Goal: Contribute content: Add original content to the website for others to see

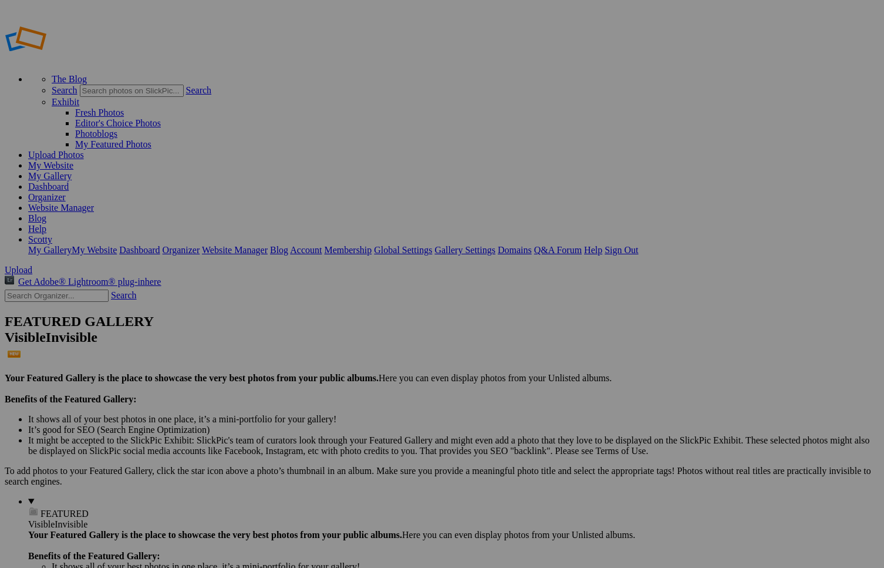
type input "[PERSON_NAME] Duvet [DATE]"
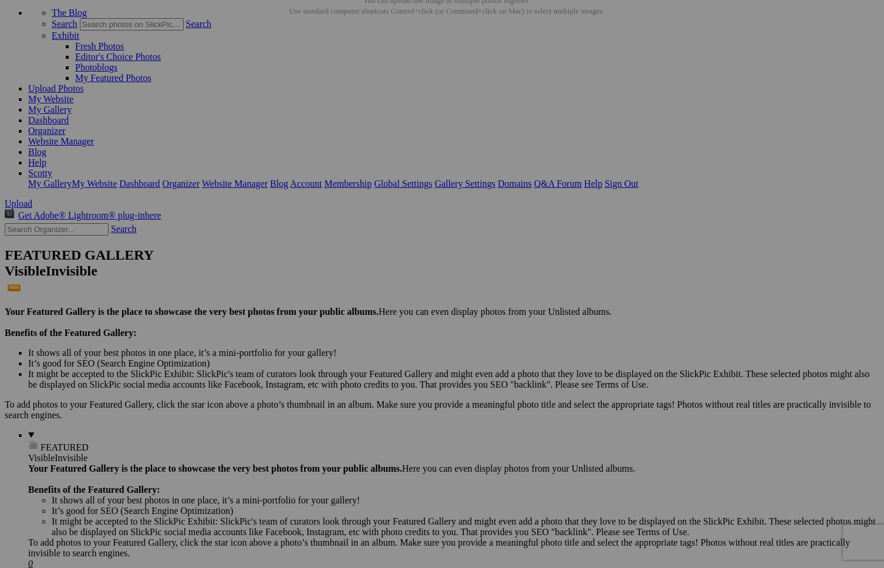
scroll to position [88, 0]
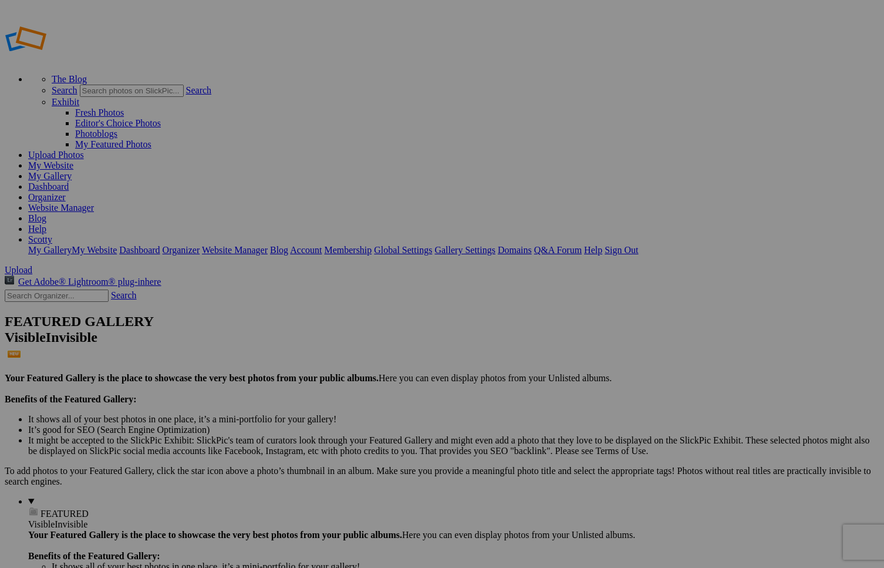
type input "[PERSON_NAME] Duvet [DATE]"
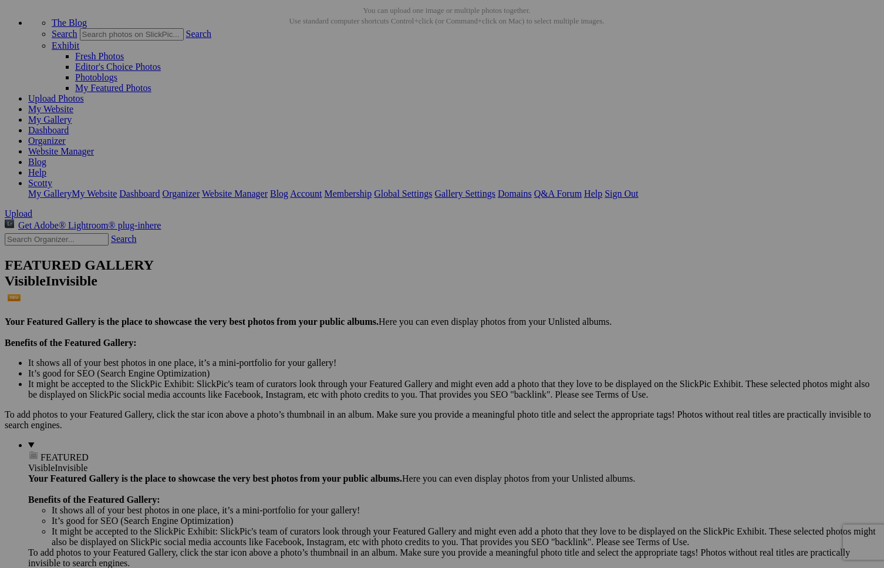
scroll to position [58, 0]
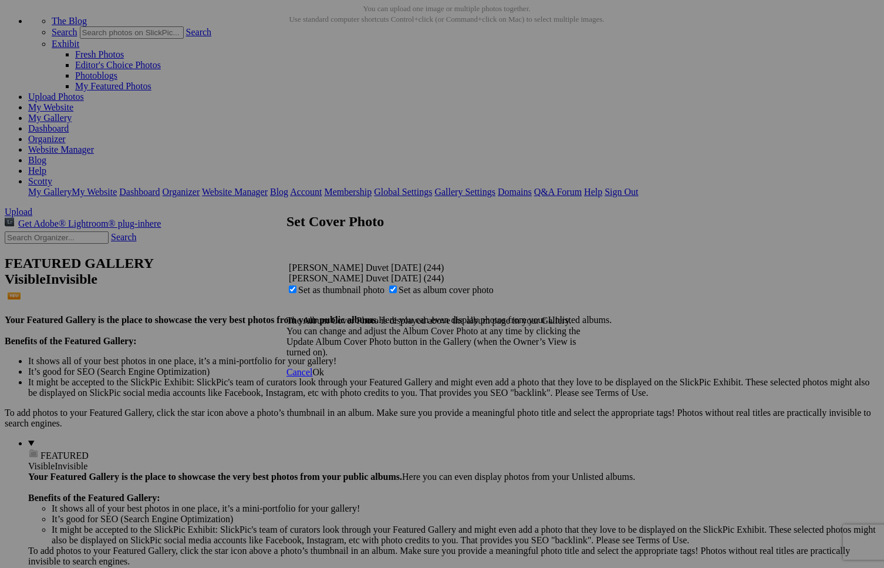
click at [324, 377] on span "Ok" at bounding box center [318, 372] width 12 height 10
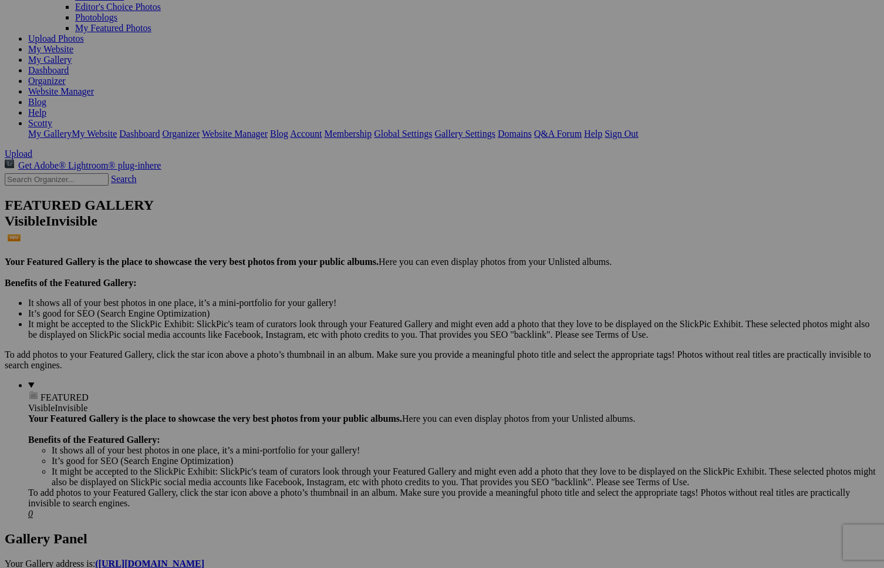
scroll to position [0, 0]
